Goal: Navigation & Orientation: Find specific page/section

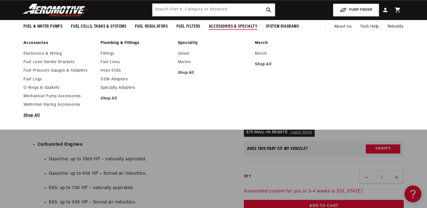
click at [33, 118] on link "Shop All" at bounding box center [59, 115] width 72 height 5
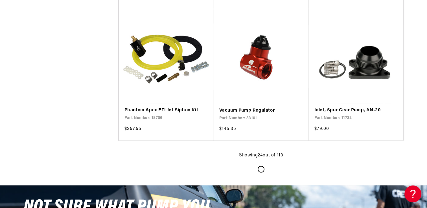
scroll to position [0, 715]
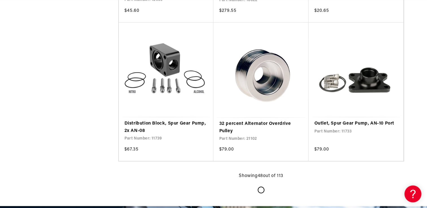
scroll to position [2184, 0]
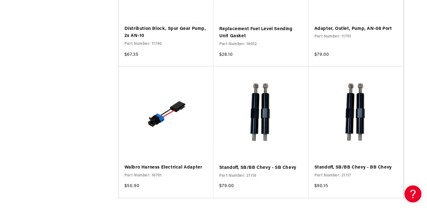
scroll to position [3276, 0]
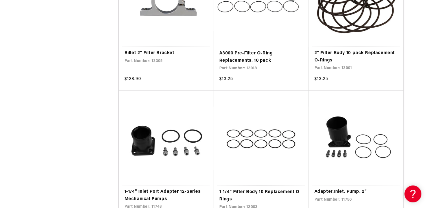
scroll to position [0, 715]
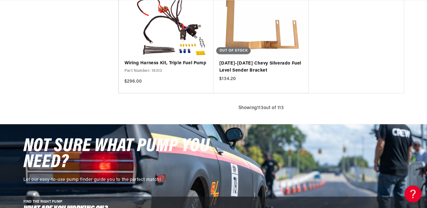
scroll to position [0, 715]
